Goal: Contribute content: Contribute content

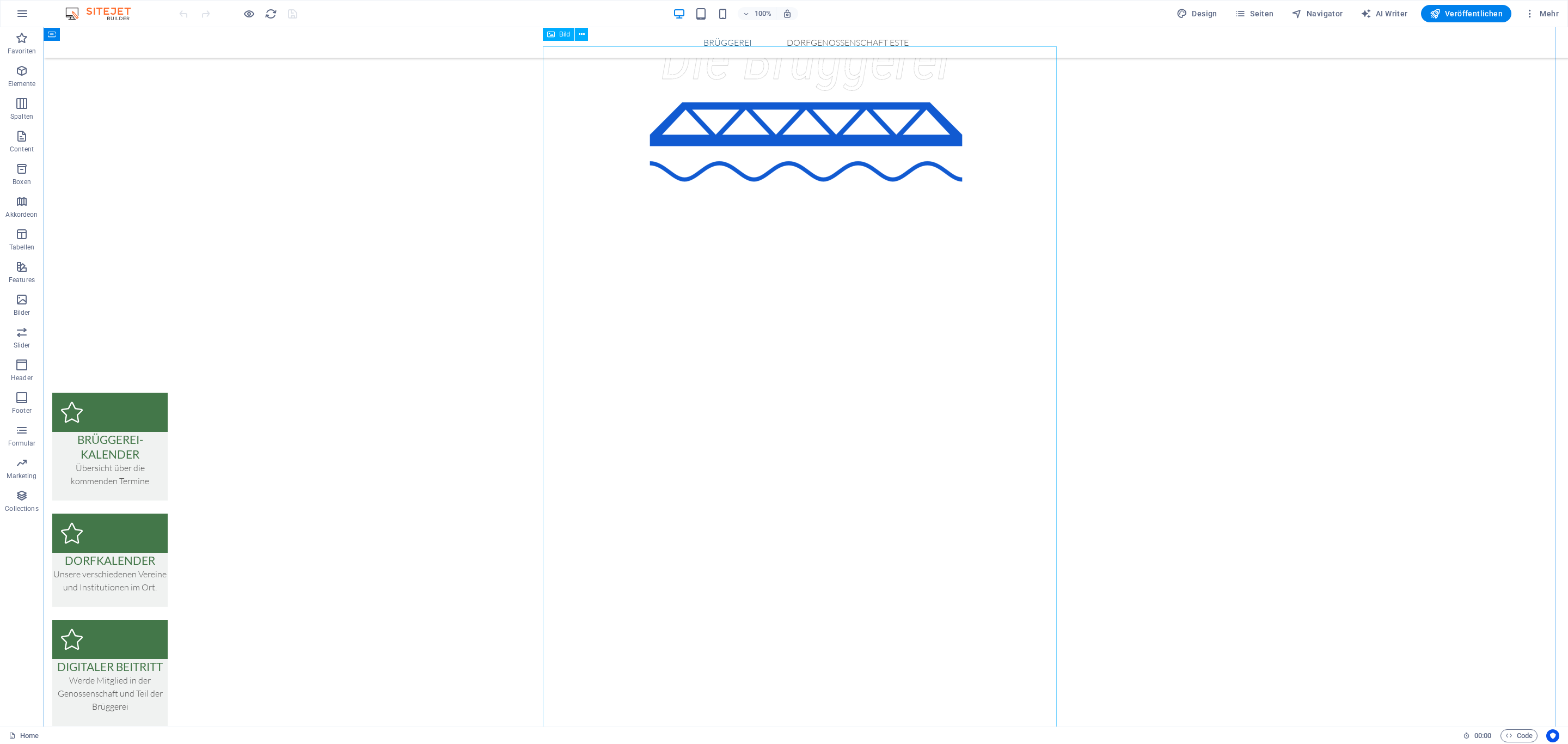
scroll to position [817, 0]
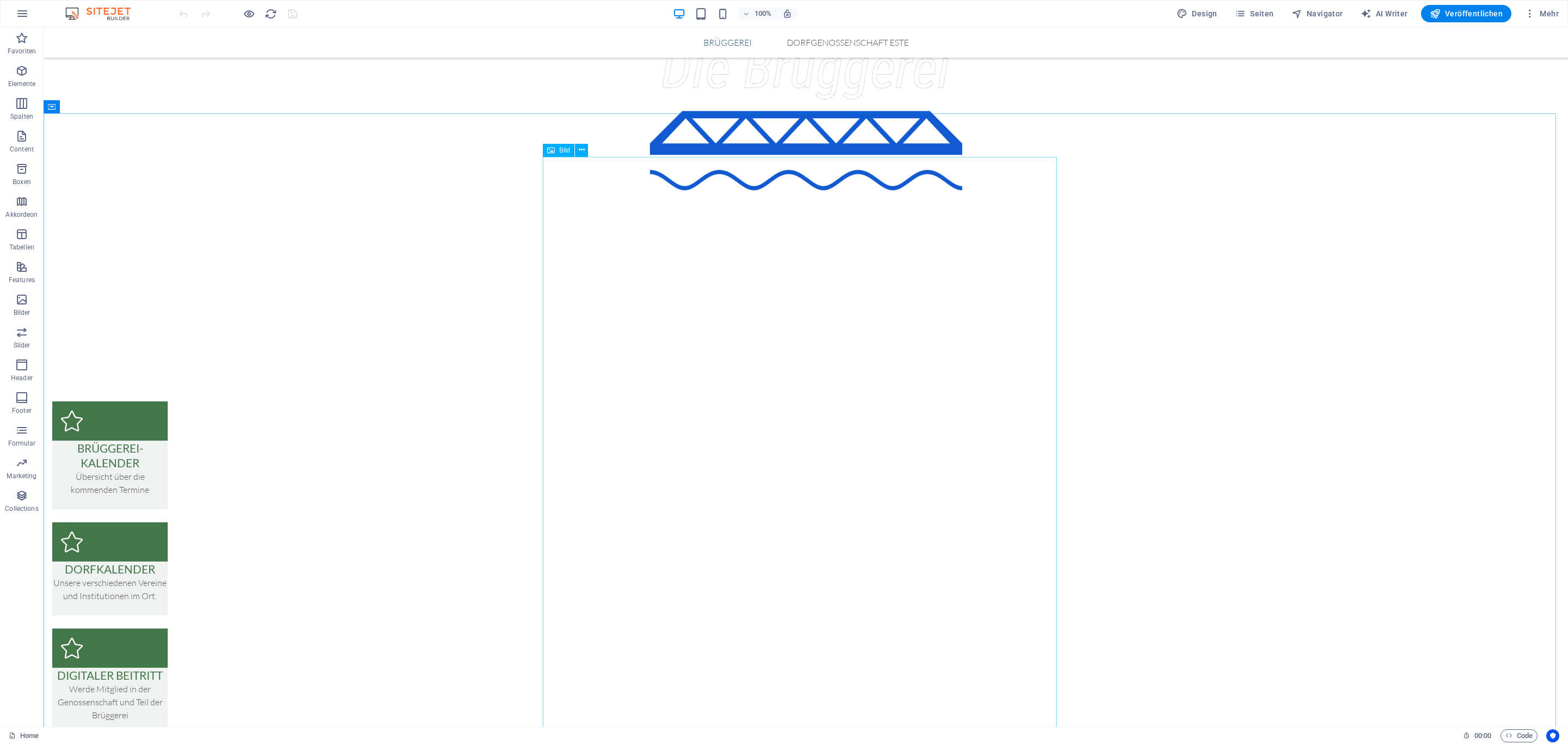
click at [556, 151] on div "Bild" at bounding box center [558, 151] width 31 height 13
click at [586, 152] on button at bounding box center [582, 151] width 13 height 13
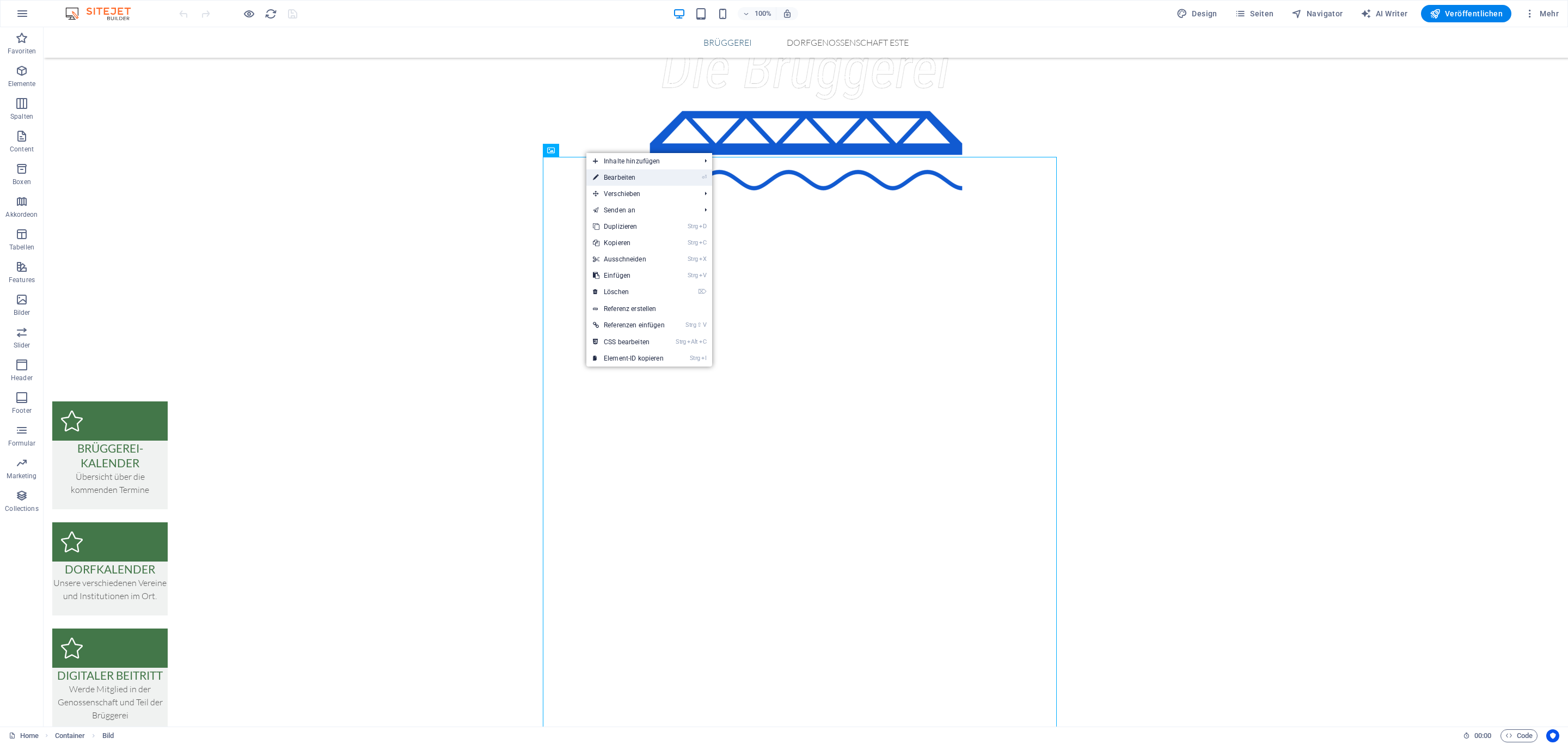
click at [612, 178] on link "⏎ Bearbeiten" at bounding box center [629, 177] width 85 height 16
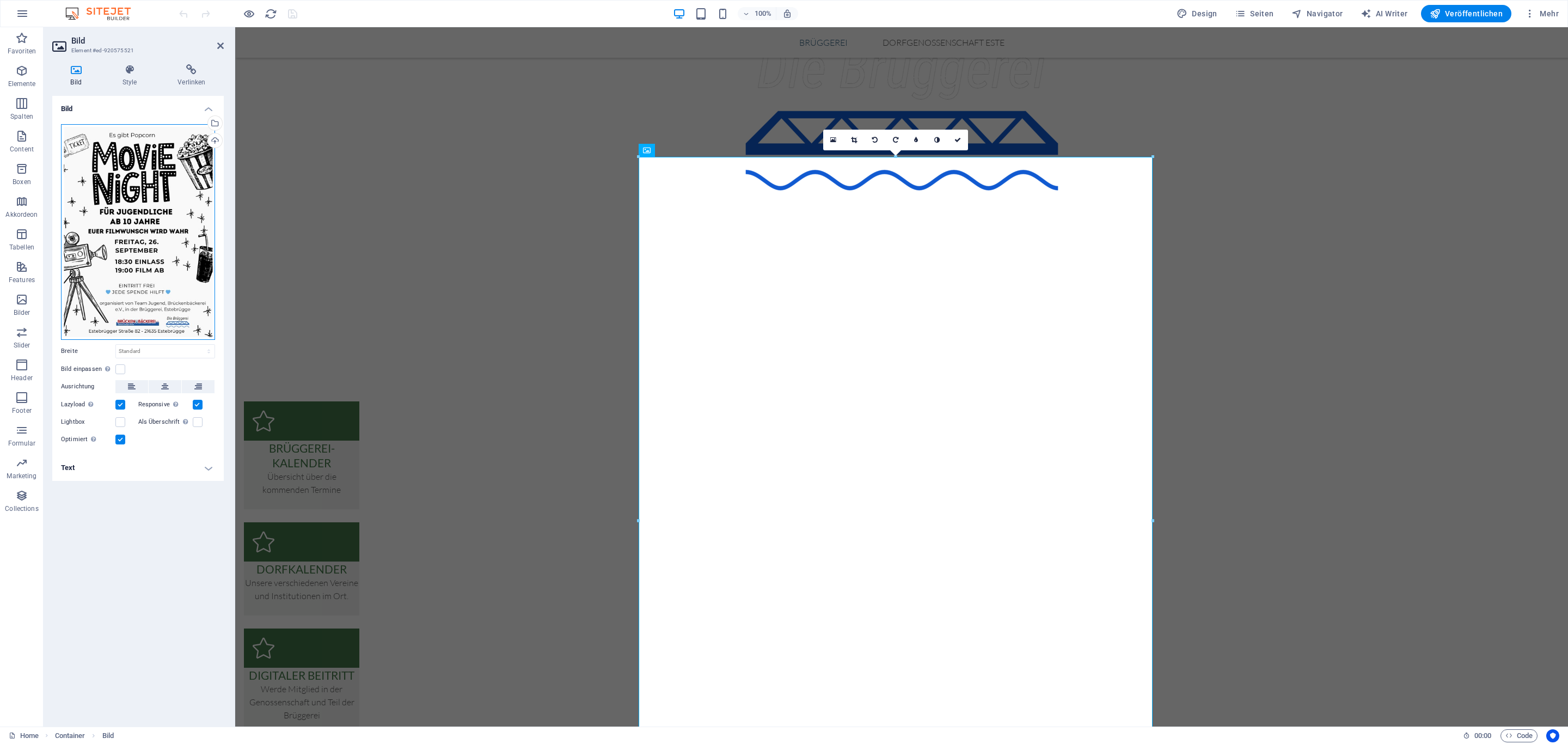
click at [138, 210] on div "Ziehe Dateien zum Hochladen hierher oder klicke hier, um aus Dateien oder koste…" at bounding box center [137, 232] width 154 height 216
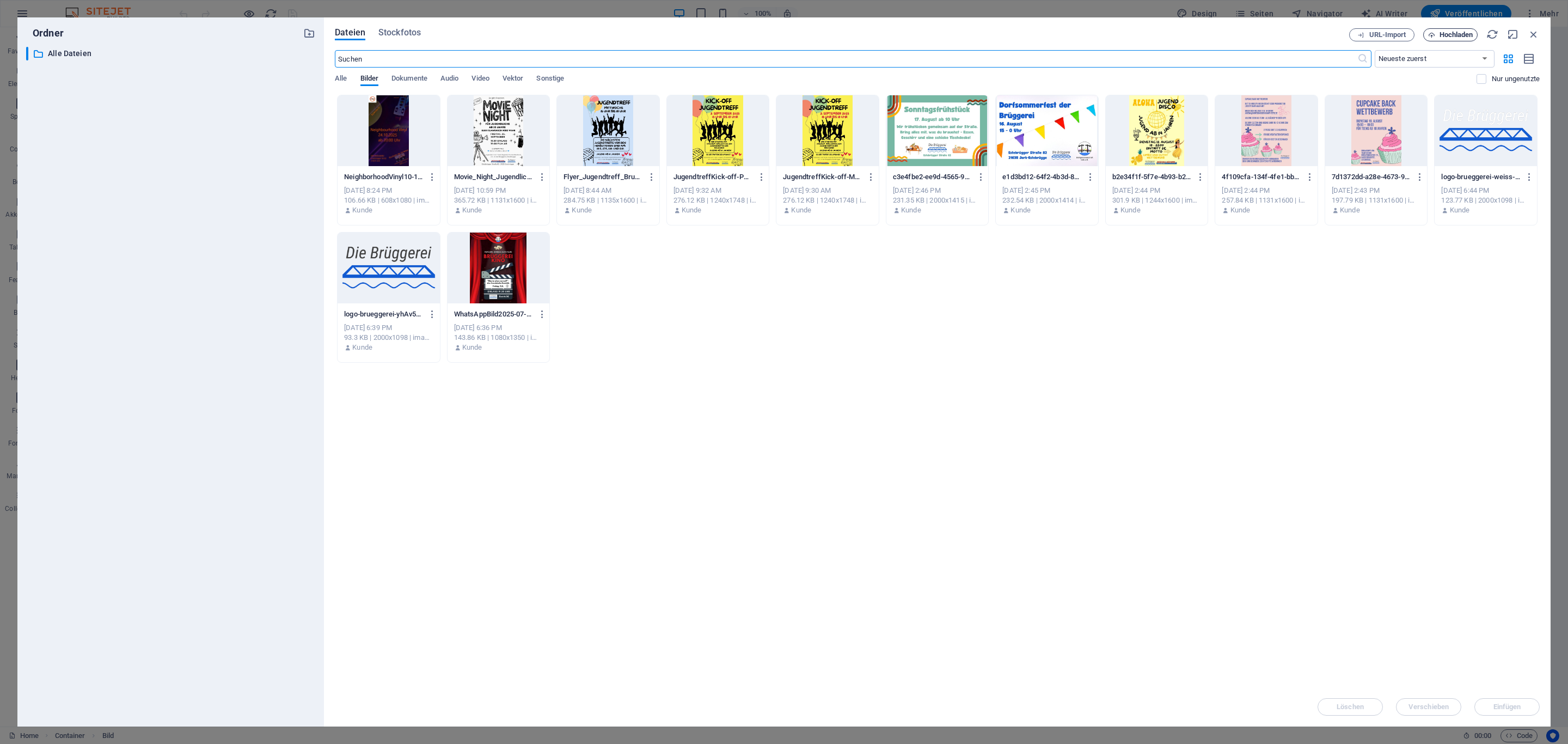
click at [1436, 31] on span "Hochladen" at bounding box center [1450, 34] width 45 height 7
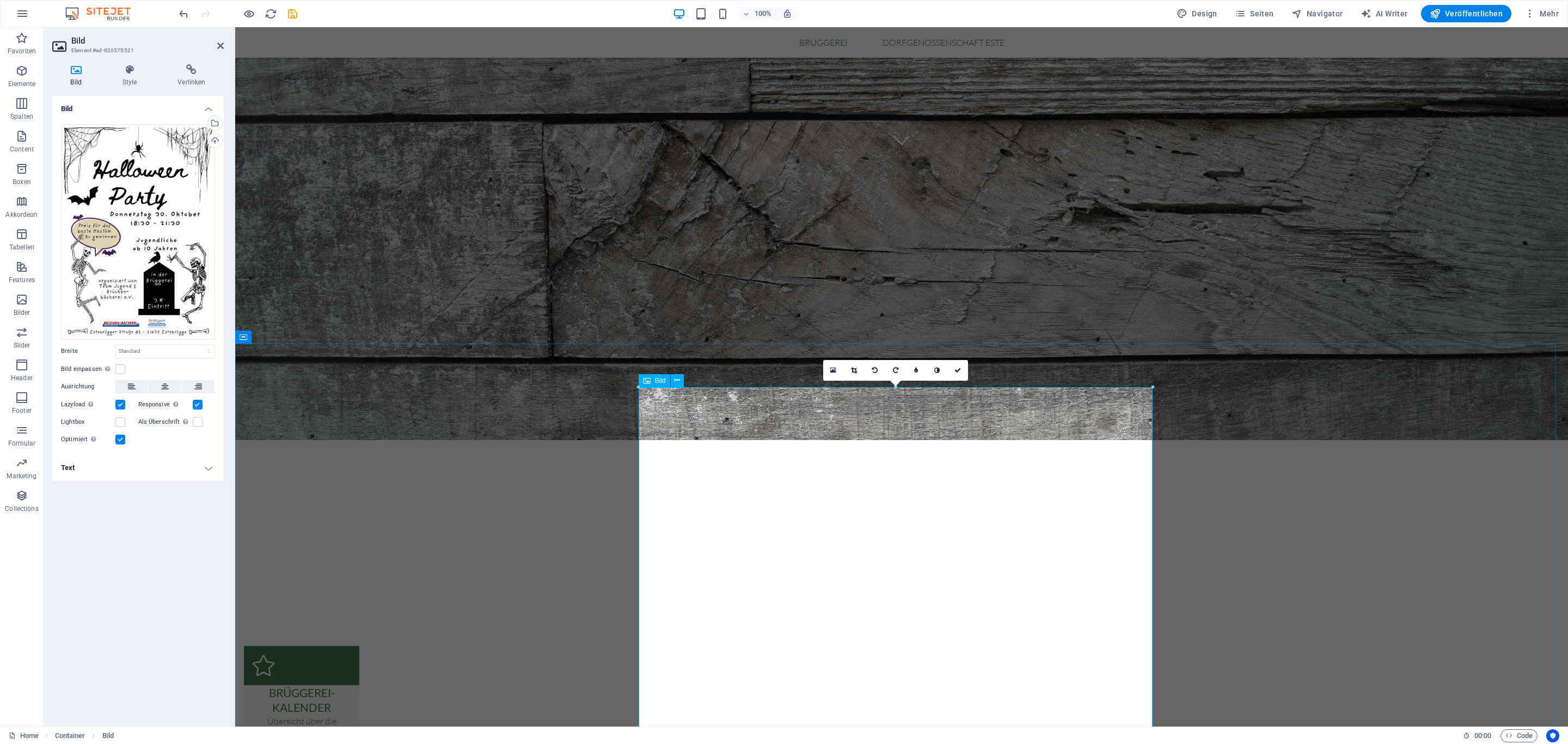
scroll to position [572, 0]
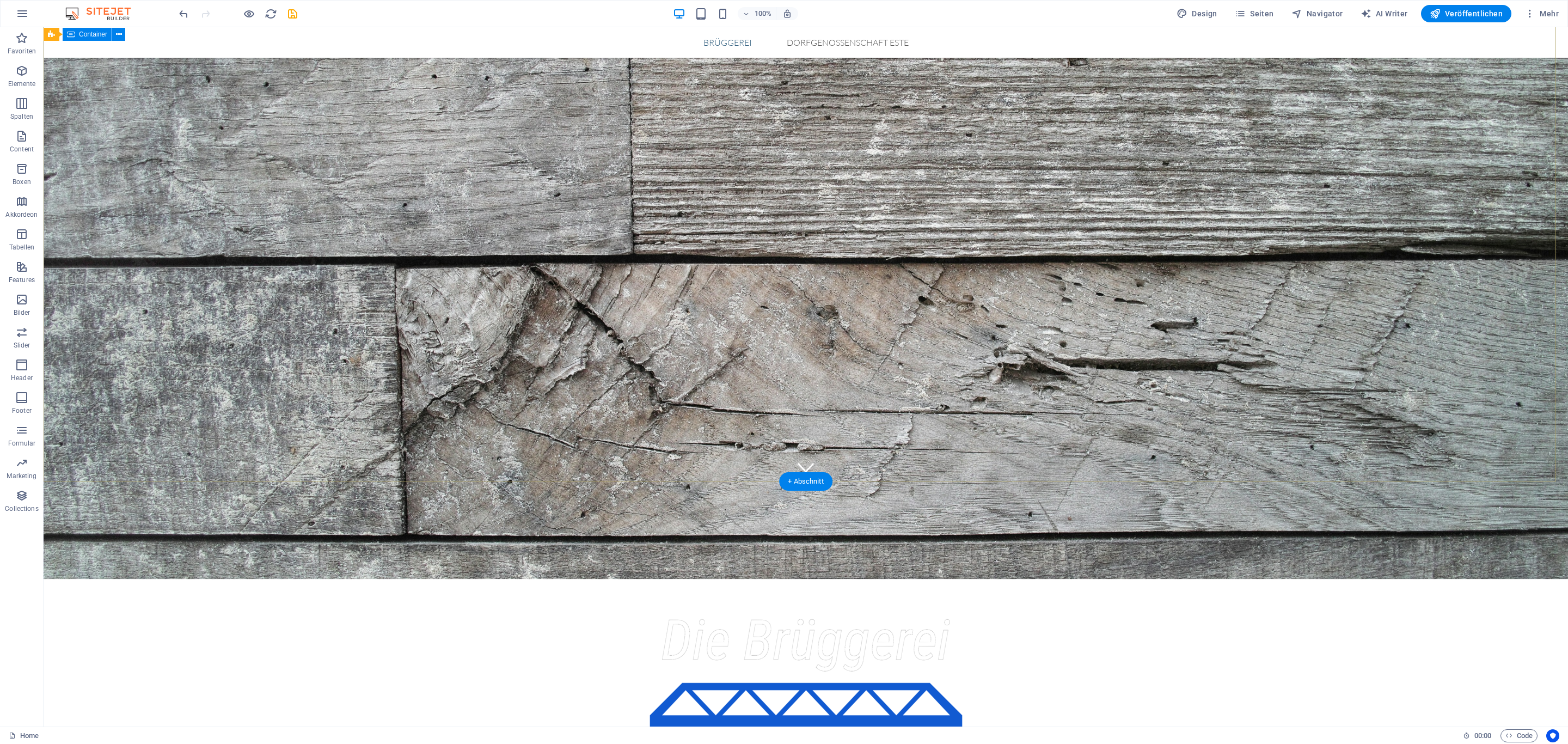
scroll to position [0, 0]
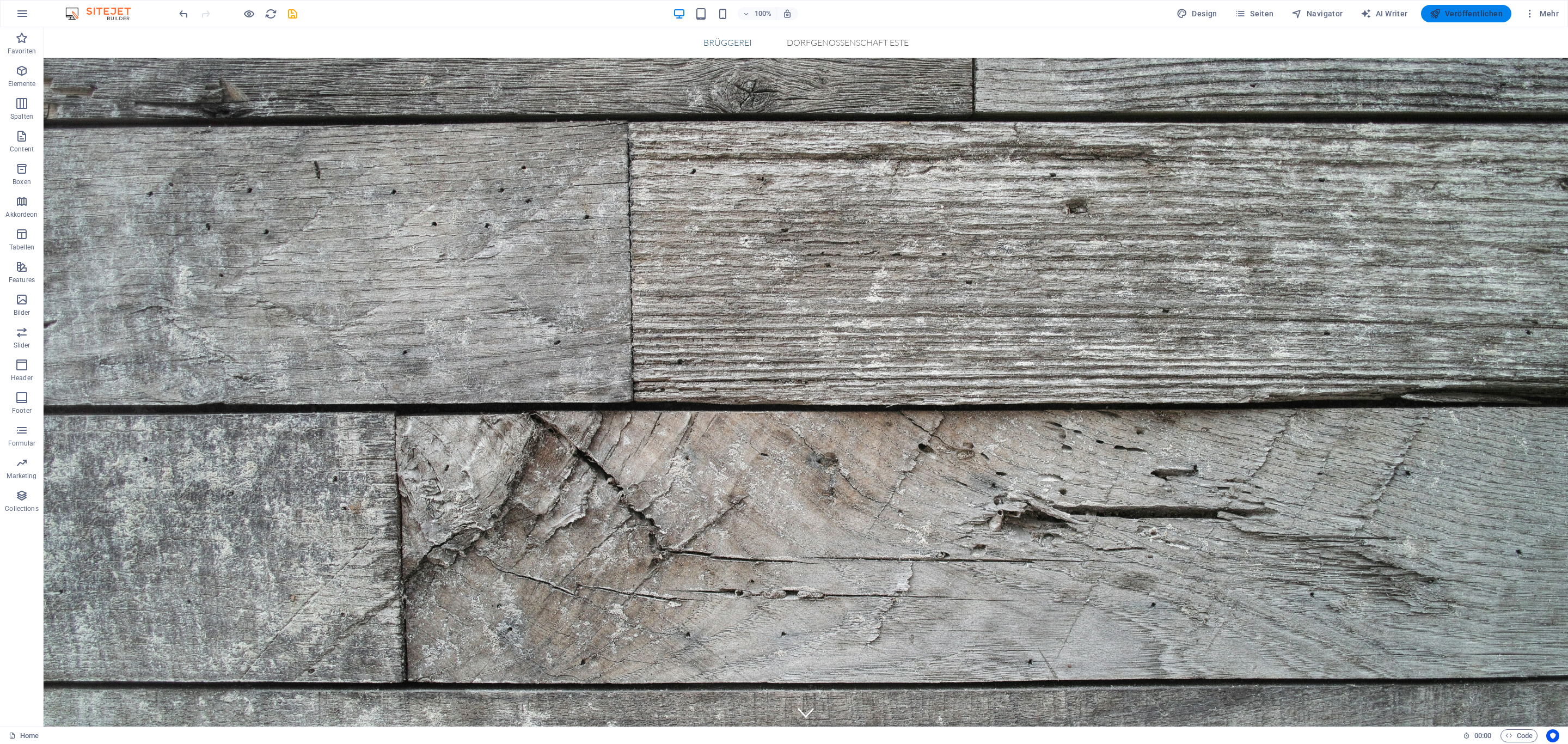
click at [1469, 9] on span "Veröffentlichen" at bounding box center [1466, 13] width 73 height 10
